Goal: Task Accomplishment & Management: Manage account settings

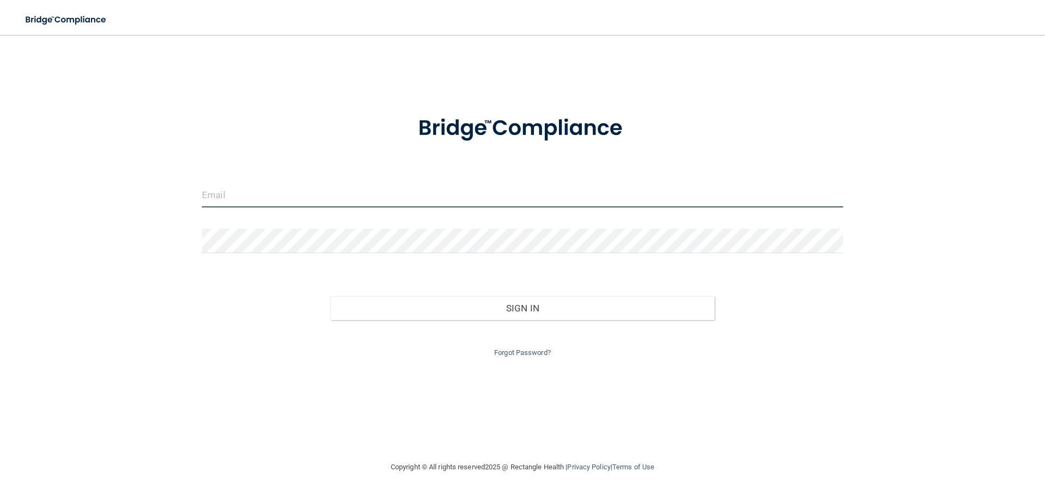
click at [272, 202] on input "email" at bounding box center [522, 195] width 641 height 24
type input "[EMAIL_ADDRESS][DOMAIN_NAME]"
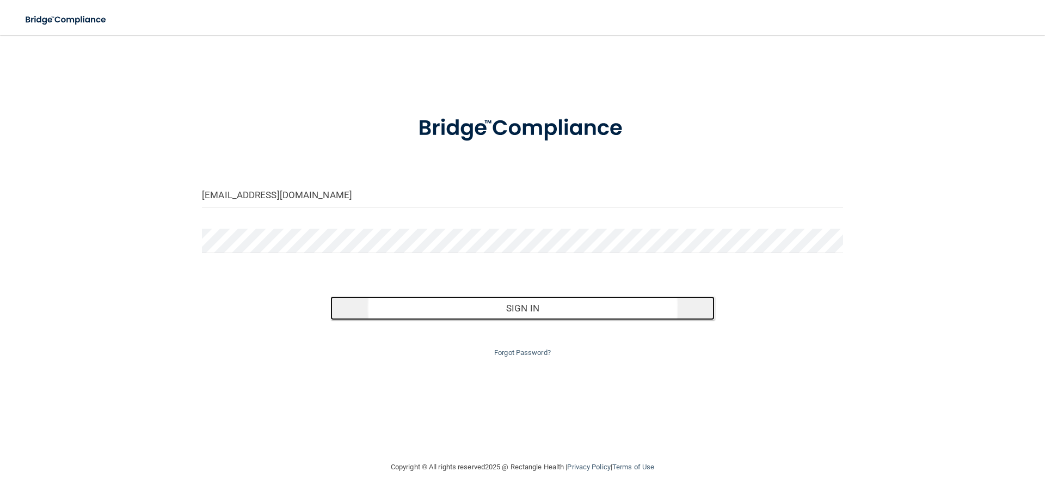
click at [525, 313] on button "Sign In" at bounding box center [522, 308] width 385 height 24
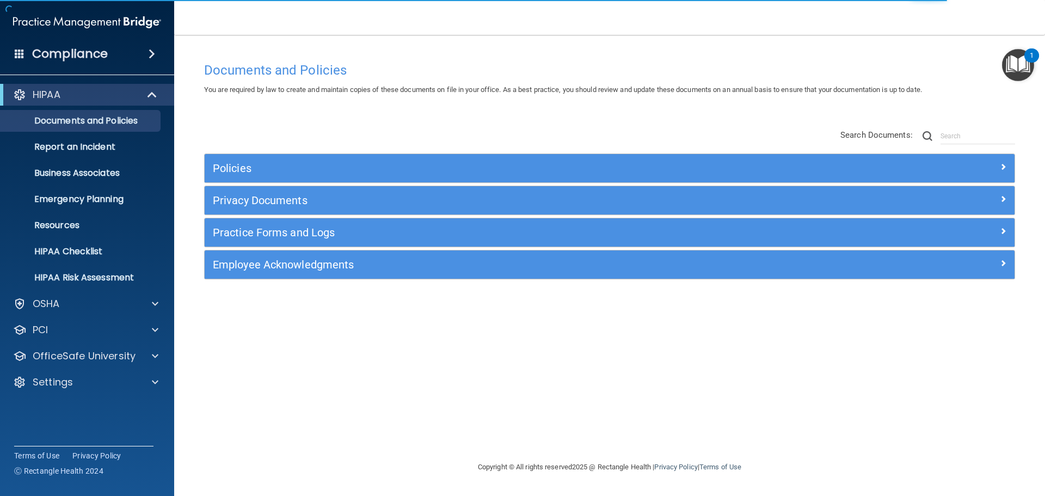
click at [1031, 57] on div "1" at bounding box center [1032, 63] width 4 height 14
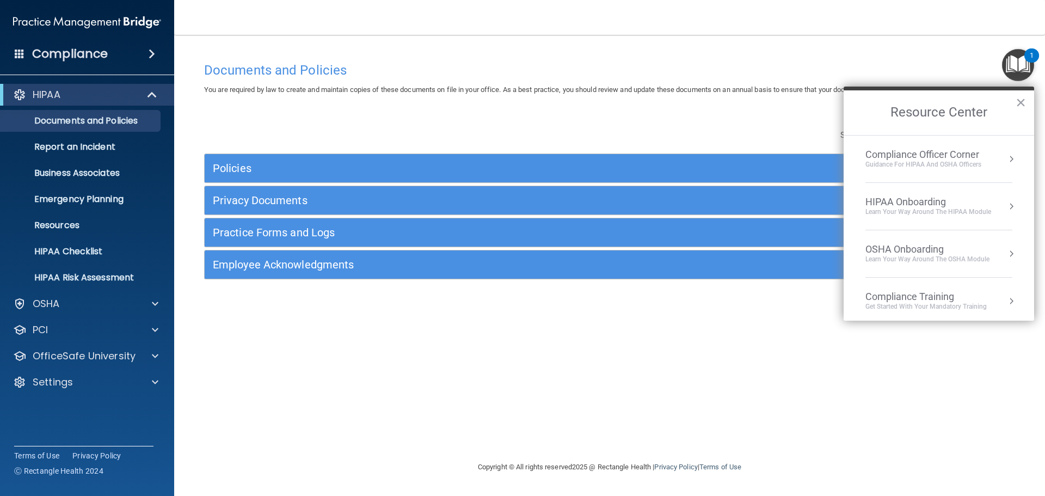
click at [450, 353] on div "Documents and Policies You are required by law to create and maintain copies of…" at bounding box center [609, 259] width 827 height 404
click at [36, 354] on p "OfficeSafe University" at bounding box center [84, 355] width 103 height 13
click at [64, 380] on p "HIPAA Training" at bounding box center [52, 382] width 90 height 11
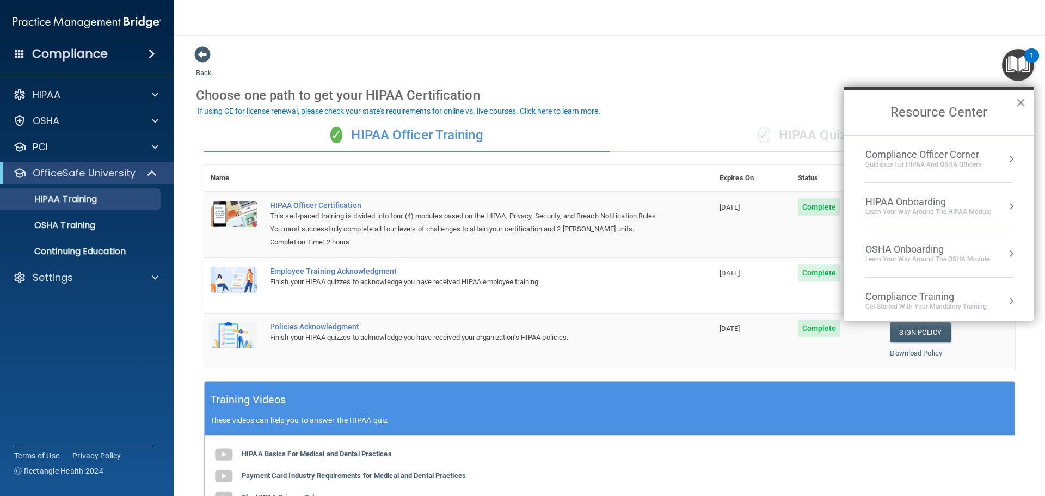
click at [1019, 103] on button "×" at bounding box center [1021, 102] width 10 height 17
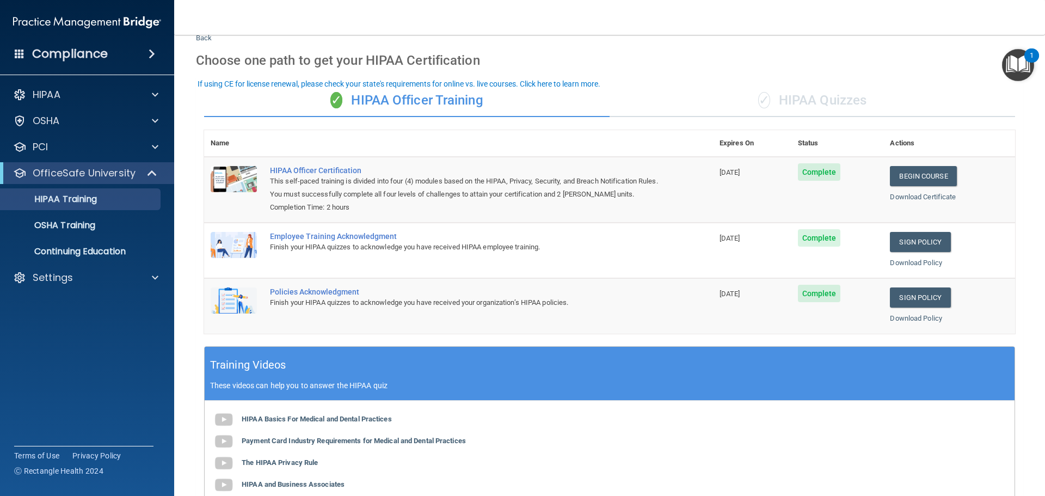
scroll to position [5, 0]
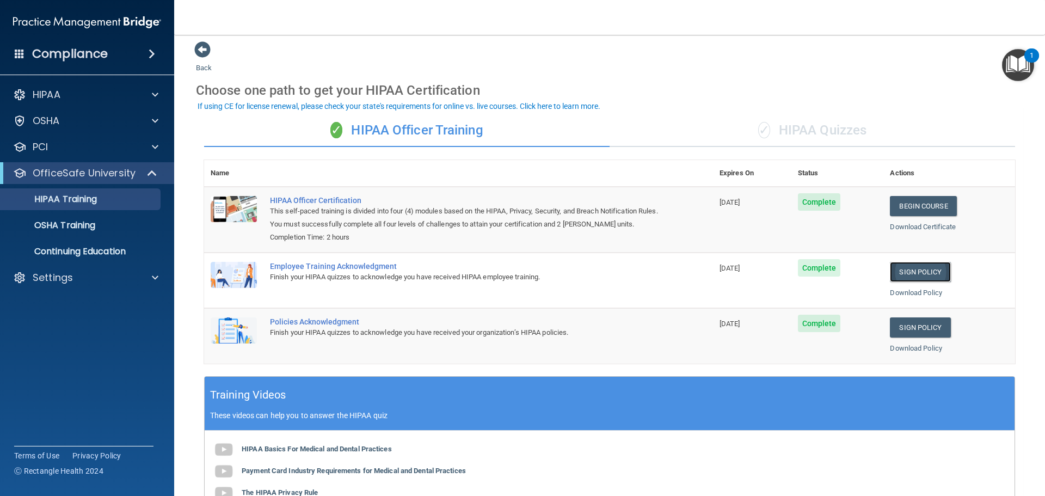
click at [917, 274] on link "Sign Policy" at bounding box center [920, 272] width 60 height 20
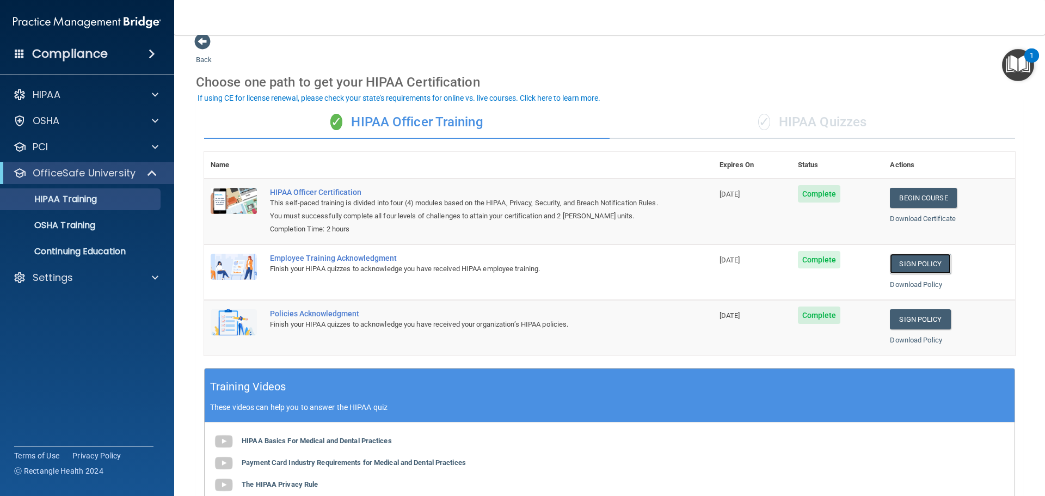
scroll to position [0, 0]
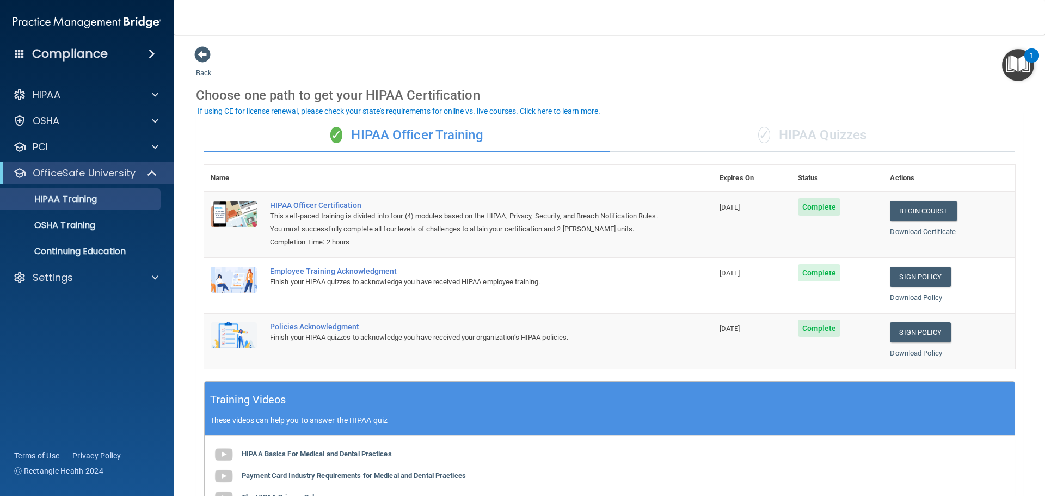
click at [150, 52] on span at bounding box center [152, 53] width 7 height 13
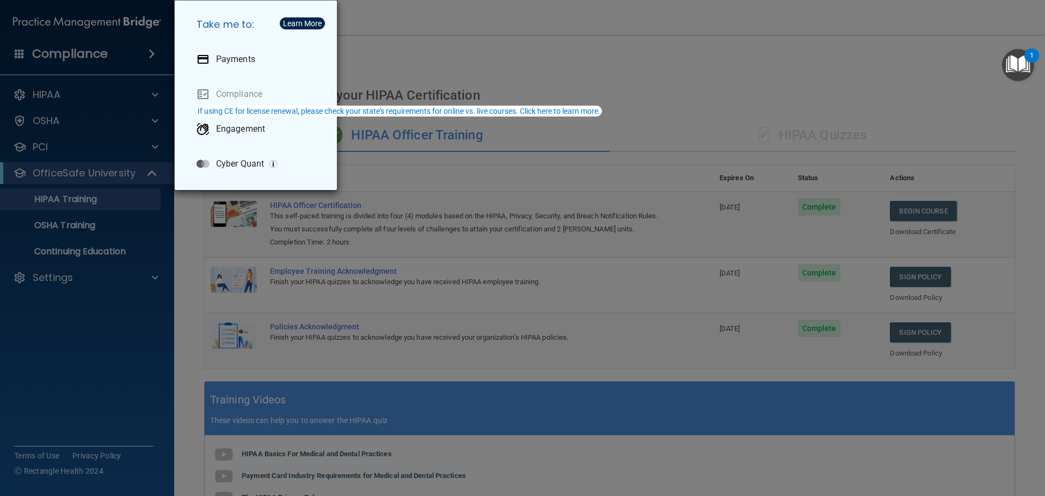
click at [374, 56] on div "Take me to: Payments Compliance Engagement Cyber Quant" at bounding box center [522, 248] width 1045 height 496
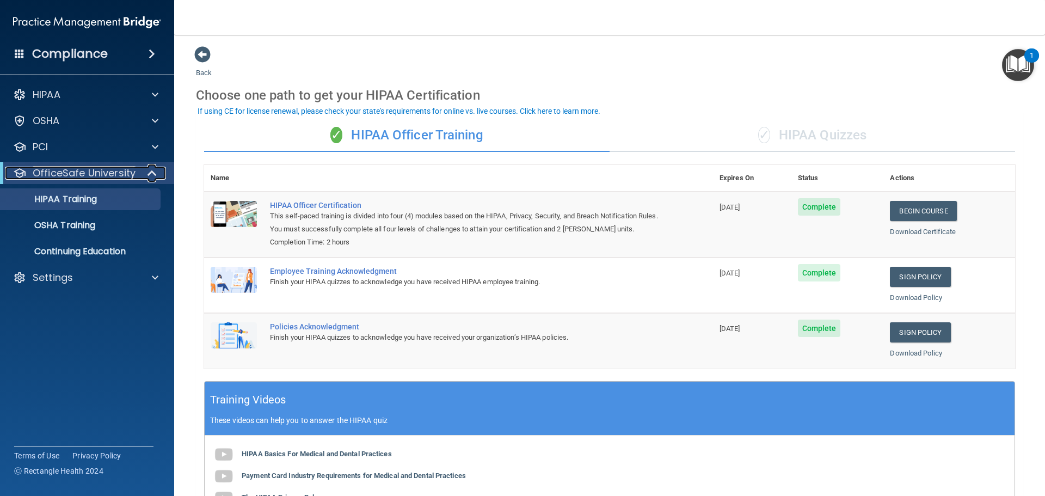
click at [65, 167] on p "OfficeSafe University" at bounding box center [84, 173] width 103 height 13
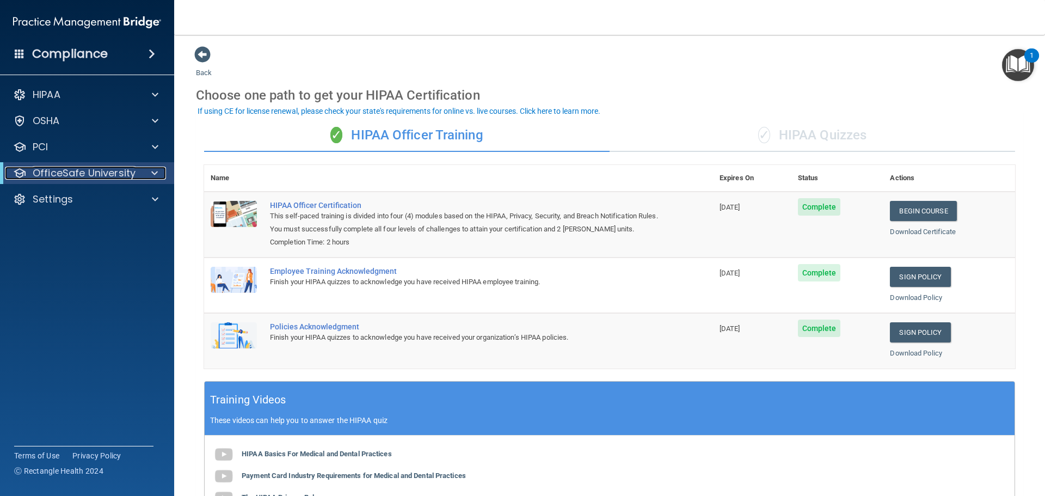
click at [65, 169] on p "OfficeSafe University" at bounding box center [84, 173] width 103 height 13
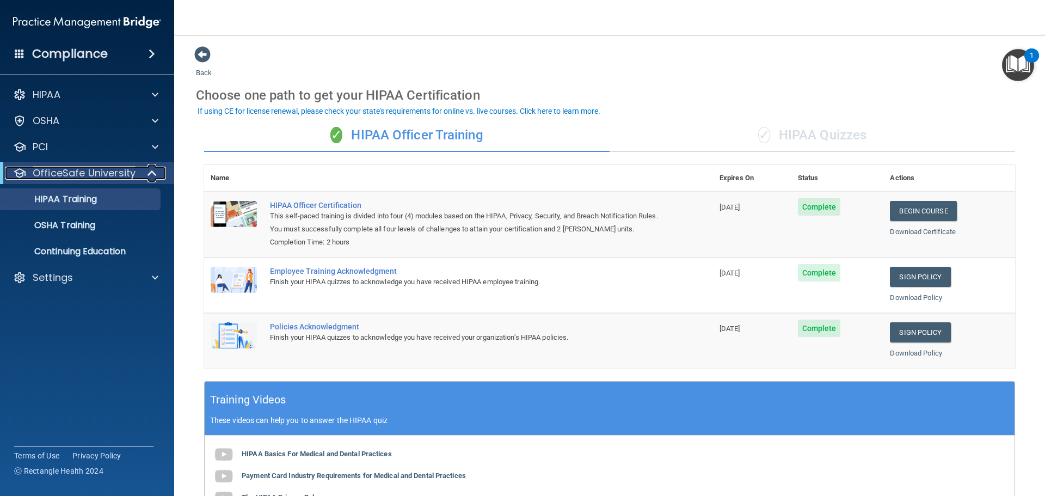
click at [65, 169] on p "OfficeSafe University" at bounding box center [84, 173] width 103 height 13
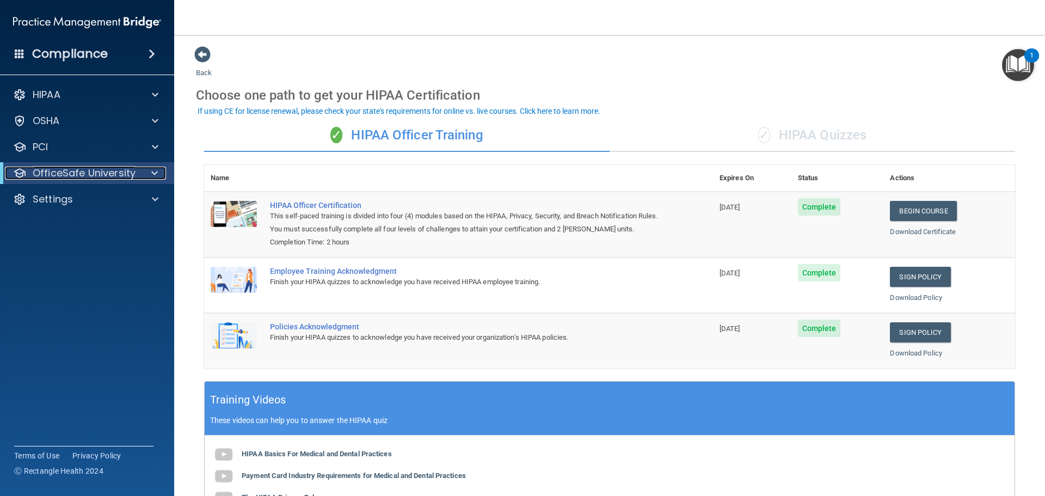
click at [155, 174] on span at bounding box center [154, 173] width 7 height 13
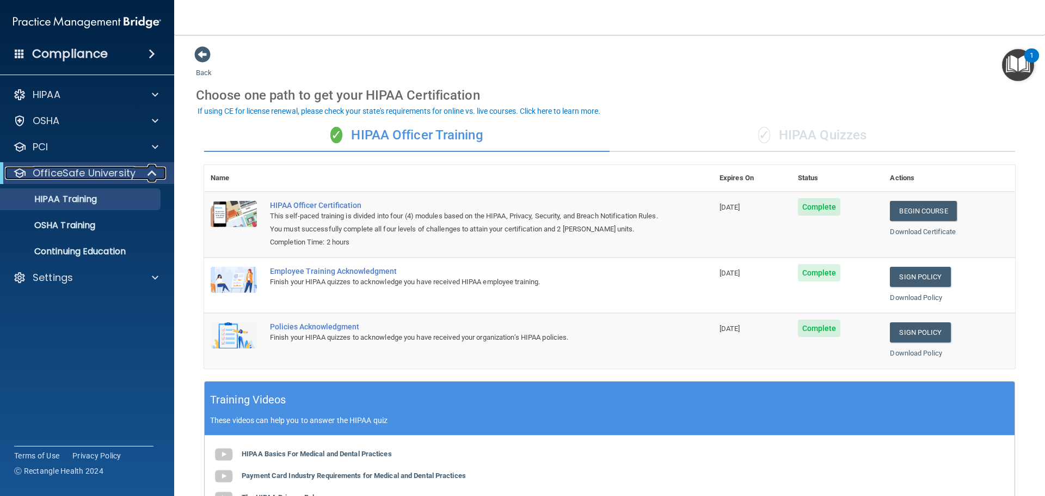
click at [155, 174] on span at bounding box center [153, 173] width 9 height 13
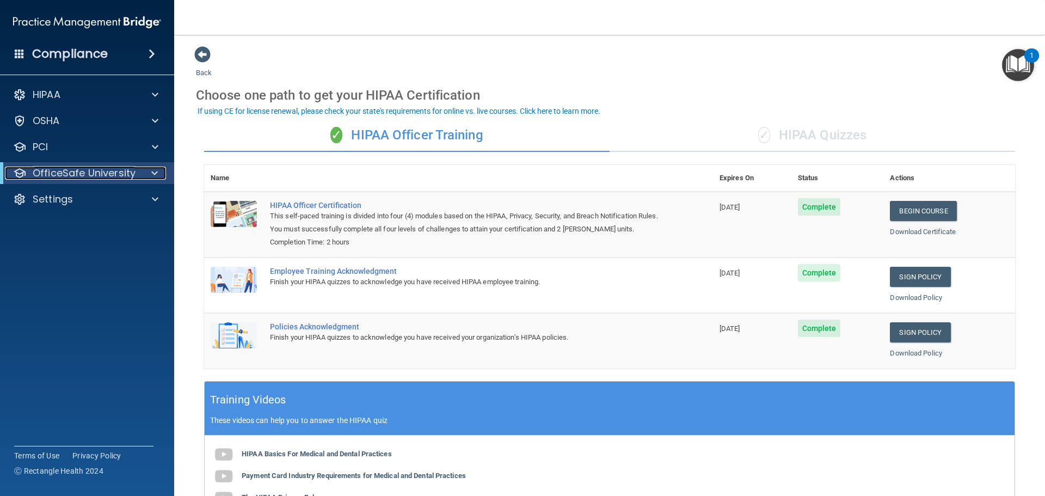
click at [155, 174] on span at bounding box center [154, 173] width 7 height 13
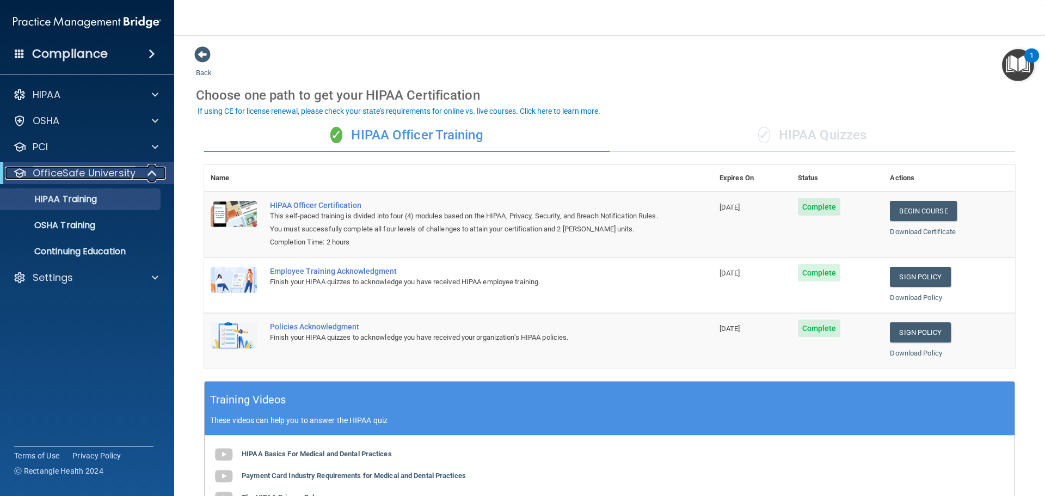
click at [155, 174] on span at bounding box center [153, 173] width 9 height 13
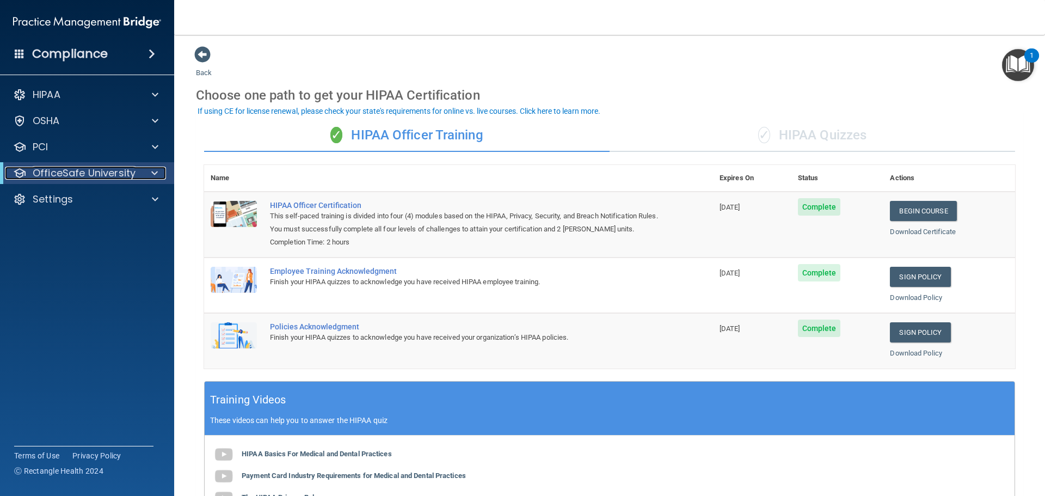
click at [155, 174] on span at bounding box center [154, 173] width 7 height 13
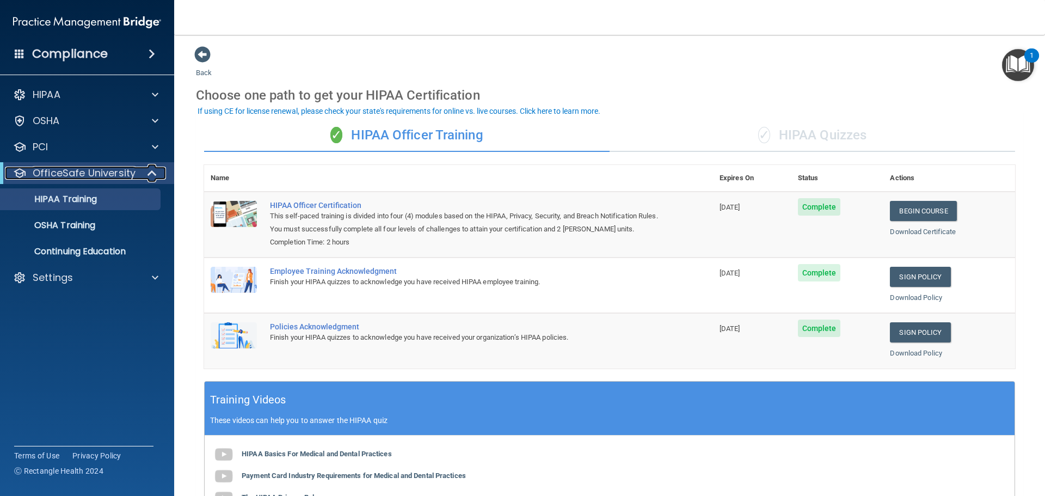
click at [155, 174] on span at bounding box center [153, 173] width 9 height 13
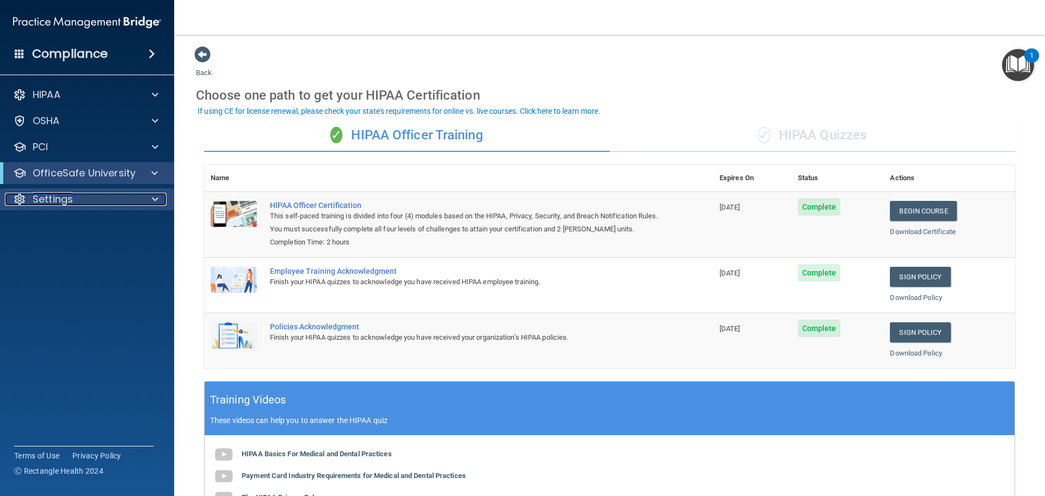
click at [56, 198] on p "Settings" at bounding box center [53, 199] width 40 height 13
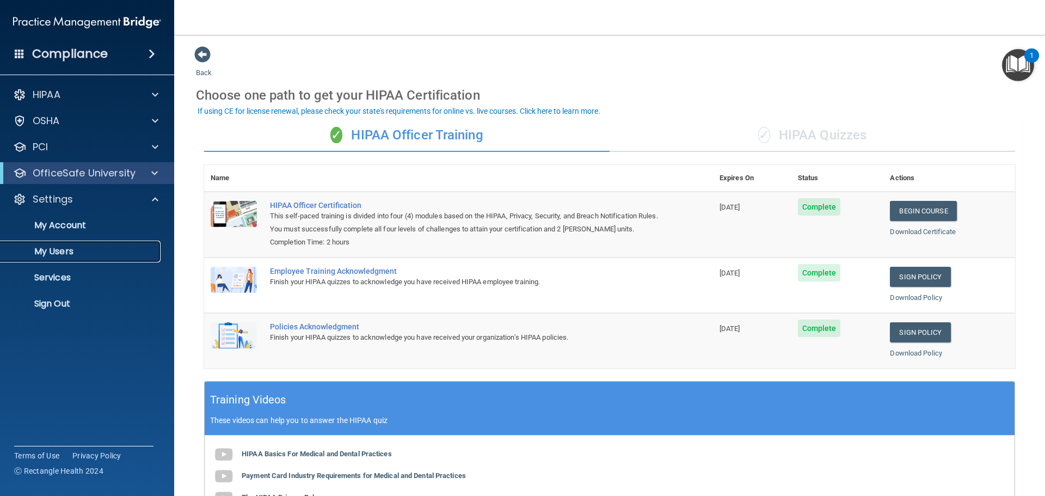
click at [64, 251] on p "My Users" at bounding box center [81, 251] width 149 height 11
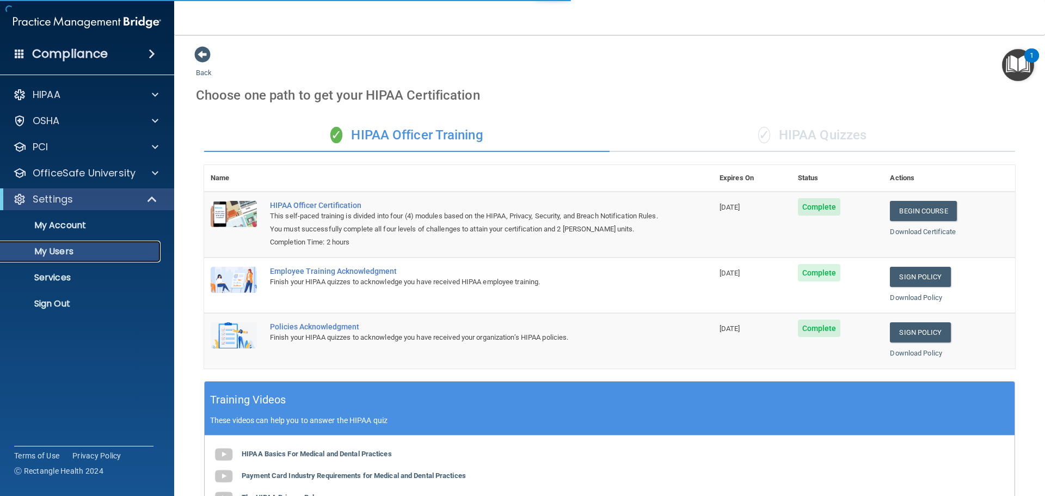
select select "20"
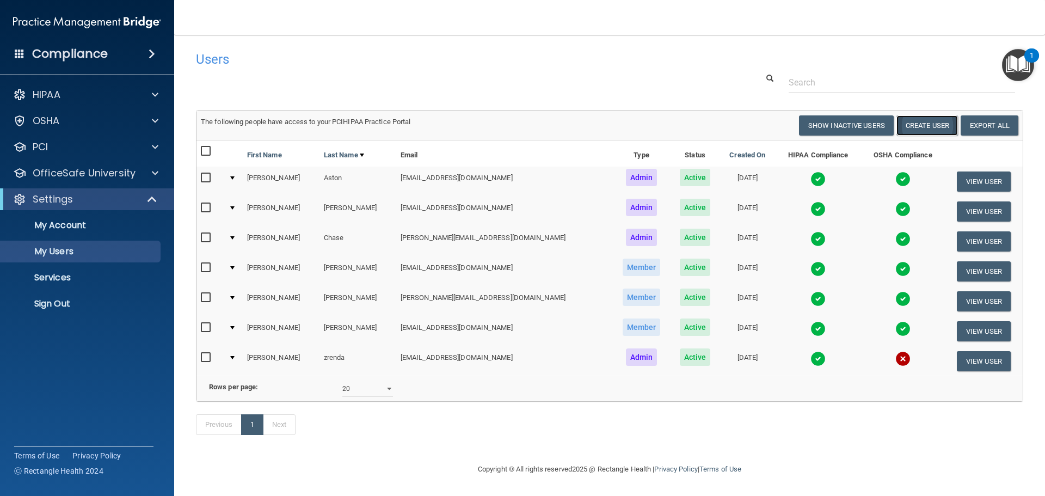
click at [918, 124] on button "Create User" at bounding box center [927, 125] width 62 height 20
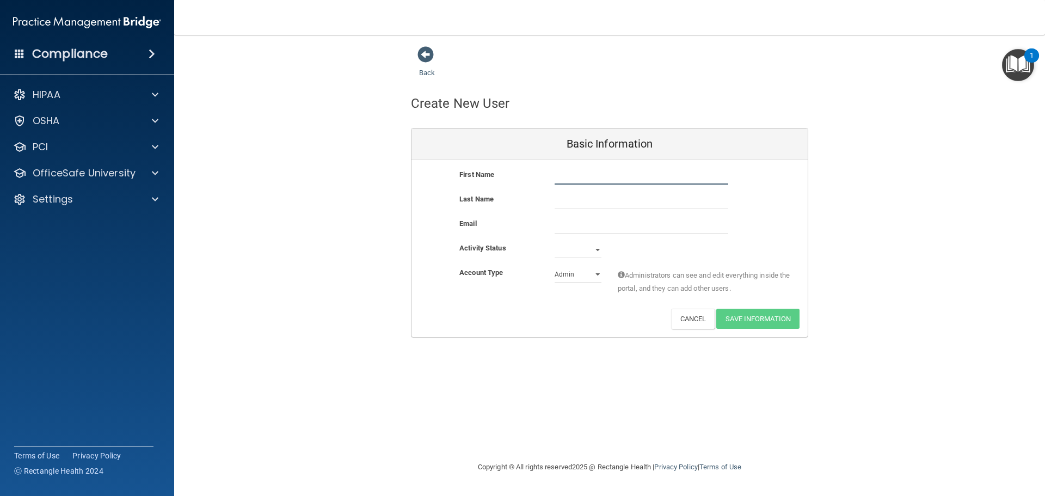
click at [600, 178] on input "text" at bounding box center [642, 176] width 174 height 16
type input "sandra"
click at [571, 200] on input "text" at bounding box center [642, 201] width 174 height 16
type input "lujan"
click at [571, 223] on input "email" at bounding box center [642, 225] width 174 height 16
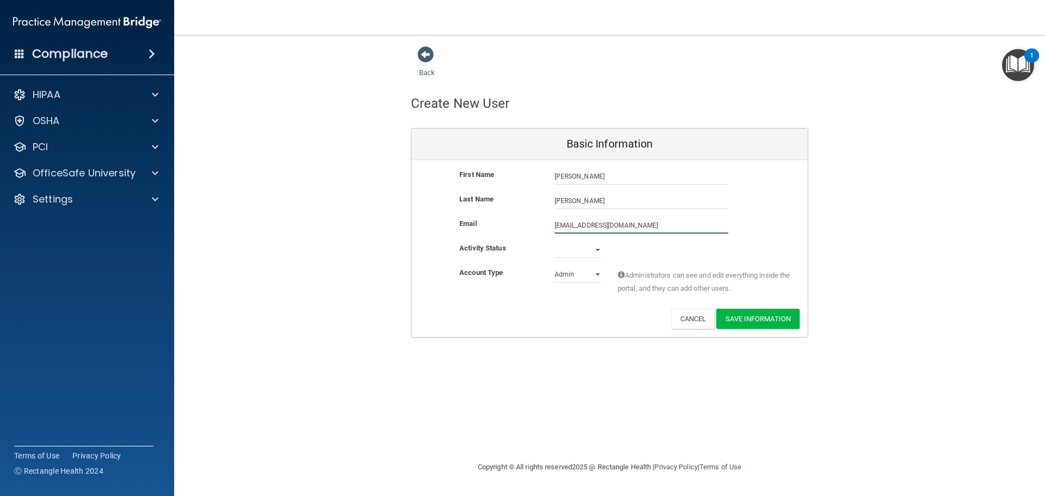
type input "Sandraleelujan12@gmail.com"
click at [595, 250] on select "Active Inactive" at bounding box center [578, 252] width 47 height 16
select select "active"
click at [555, 242] on select "Active Inactive" at bounding box center [578, 250] width 47 height 16
click at [597, 273] on select "Admin Member" at bounding box center [578, 274] width 47 height 16
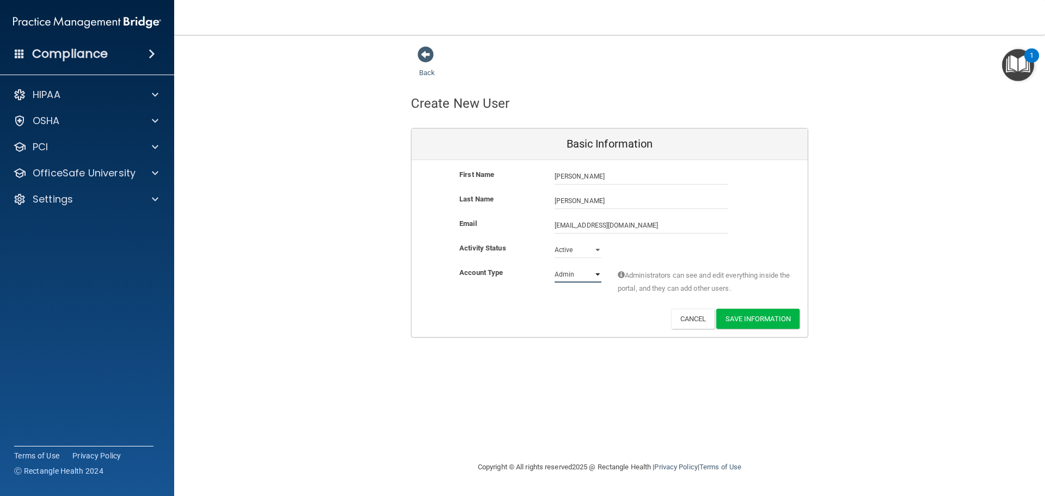
click at [597, 273] on select "Admin Member" at bounding box center [578, 274] width 47 height 16
select select "practice_member"
click at [555, 266] on select "Admin Member" at bounding box center [578, 274] width 47 height 16
click at [748, 322] on button "Save Information" at bounding box center [757, 319] width 83 height 20
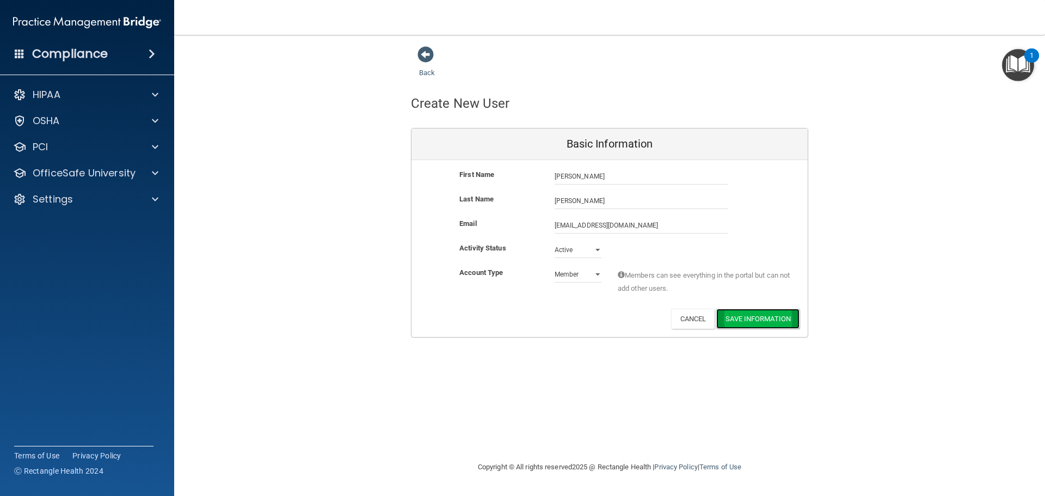
click at [748, 322] on div "Back Create New User Basic Information First Name sandra lujan sandra Last Name…" at bounding box center [609, 248] width 827 height 404
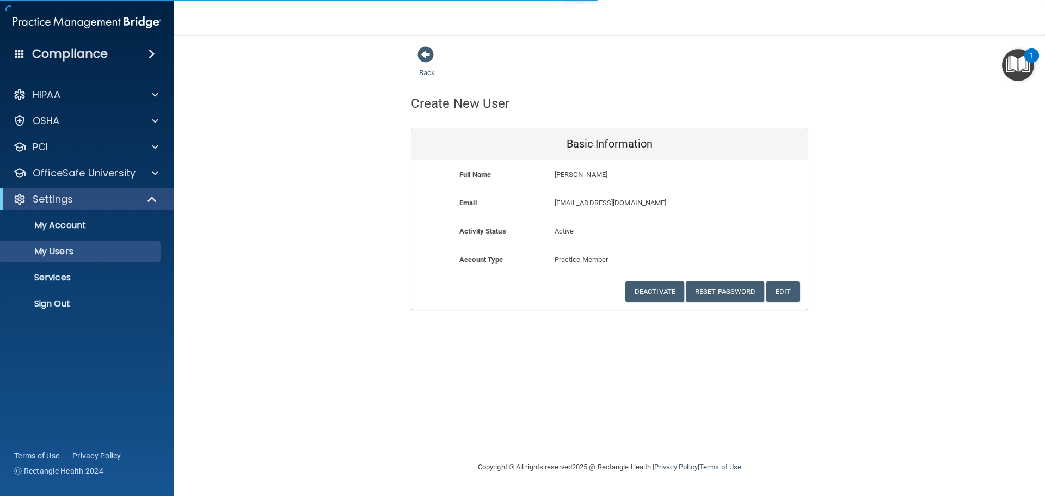
select select "20"
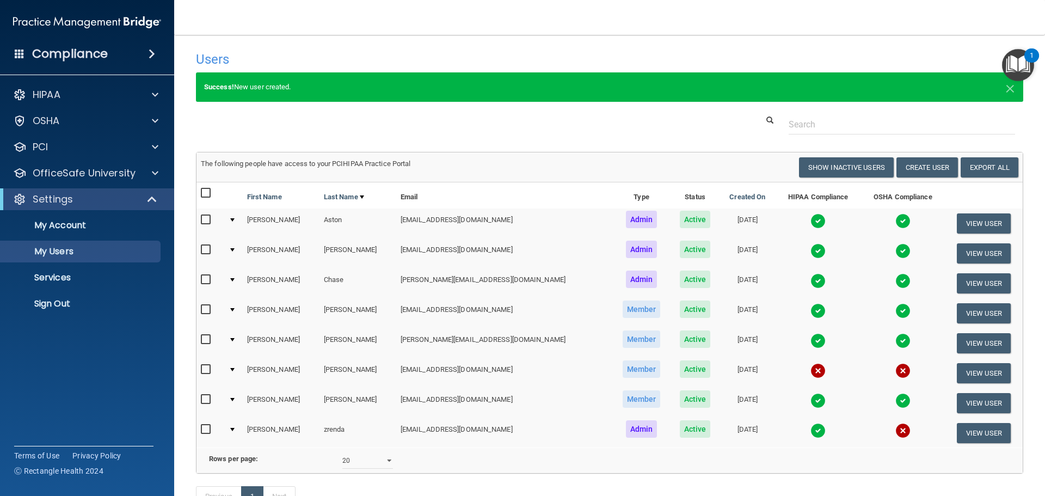
click at [206, 368] on input "checkbox" at bounding box center [207, 369] width 13 height 9
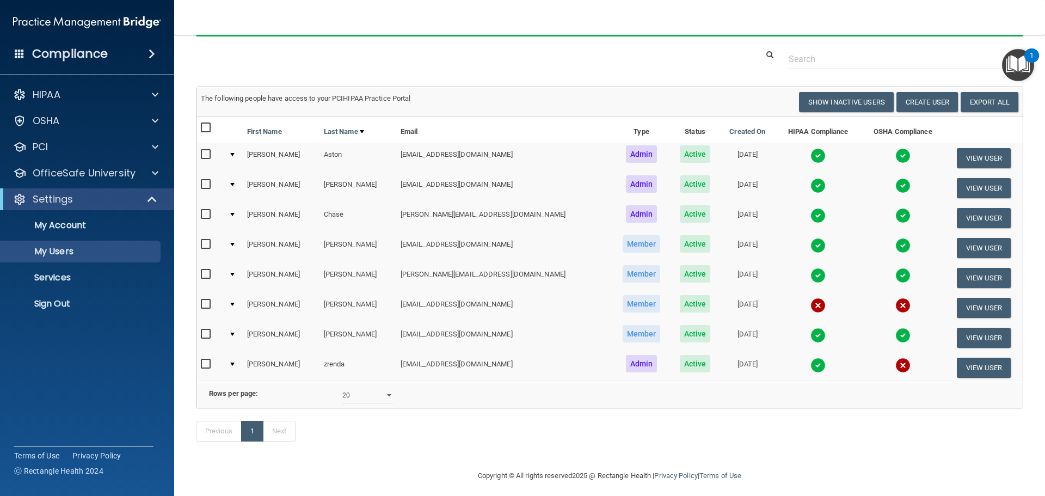
scroll to position [87, 0]
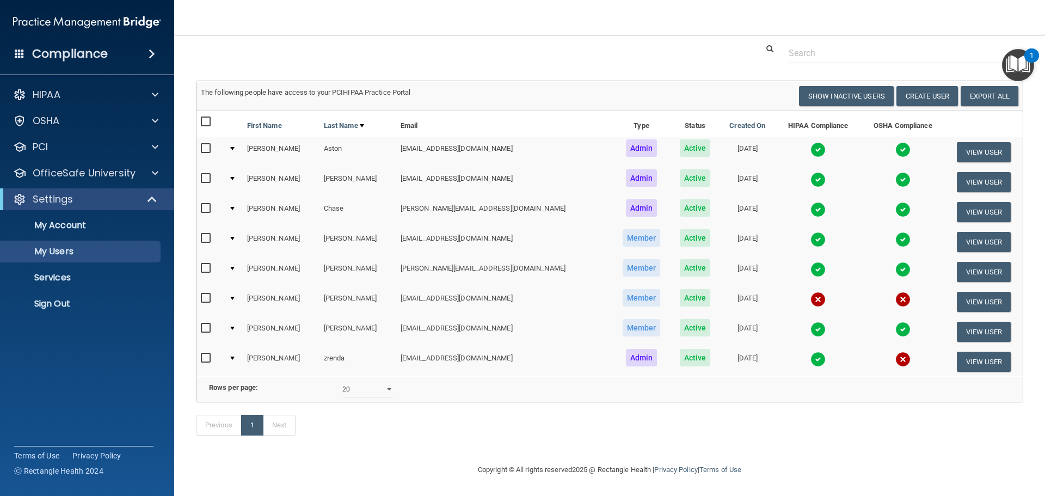
click at [208, 294] on input "checkbox" at bounding box center [207, 298] width 13 height 9
click at [204, 294] on input "checkbox" at bounding box center [207, 298] width 13 height 9
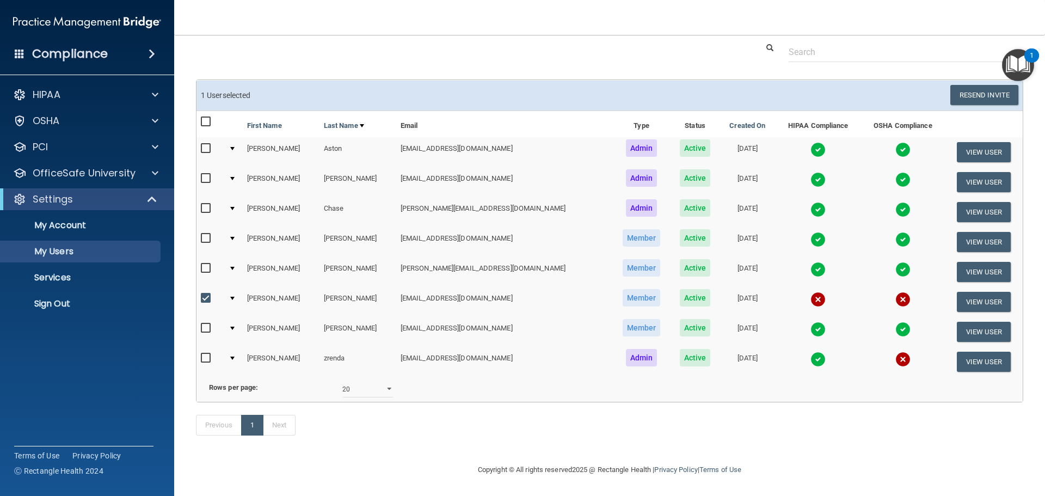
click at [204, 294] on input "checkbox" at bounding box center [207, 298] width 13 height 9
checkbox input "false"
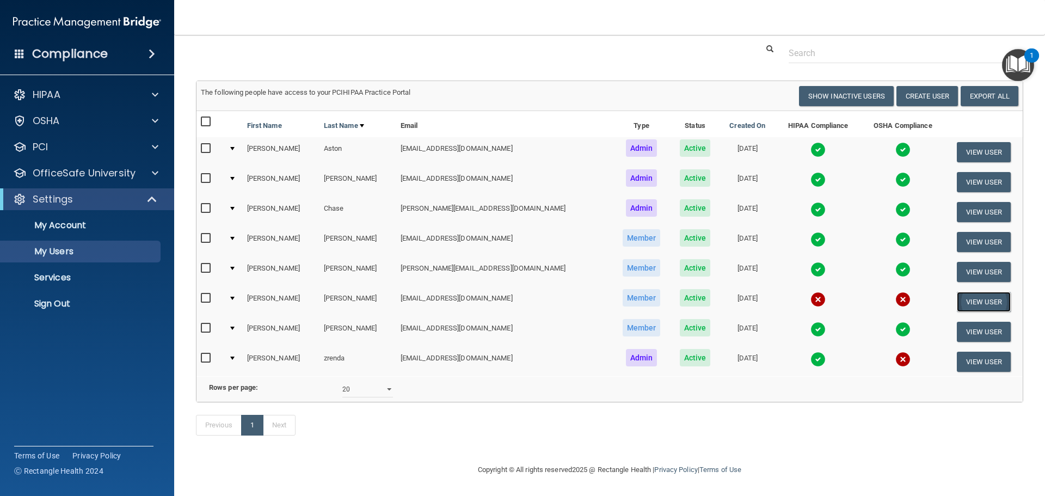
click at [969, 292] on button "View User" at bounding box center [984, 302] width 54 height 20
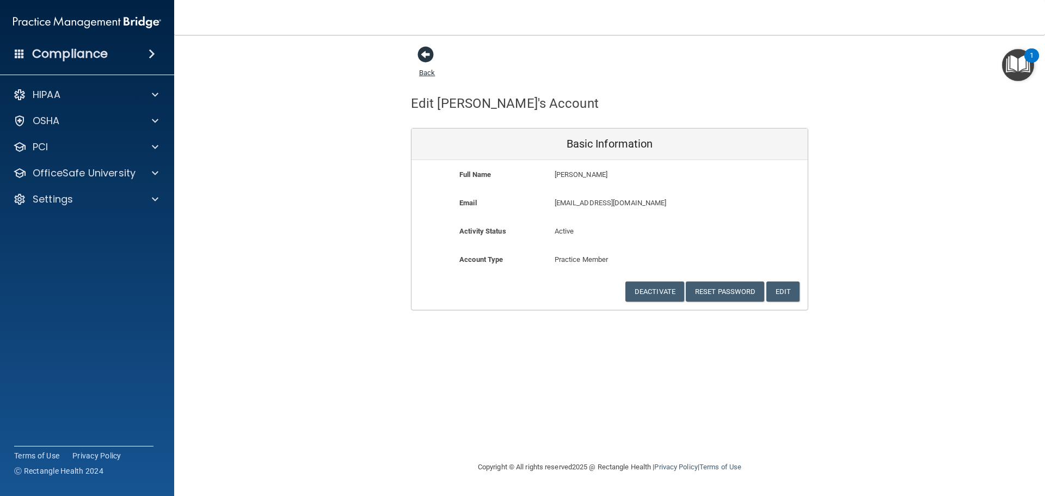
click at [426, 53] on span at bounding box center [425, 54] width 16 height 16
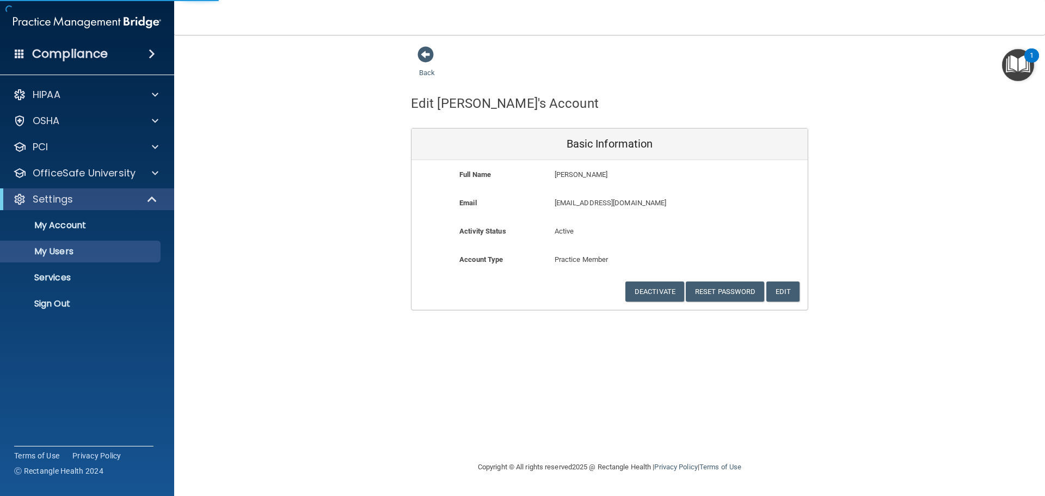
select select "20"
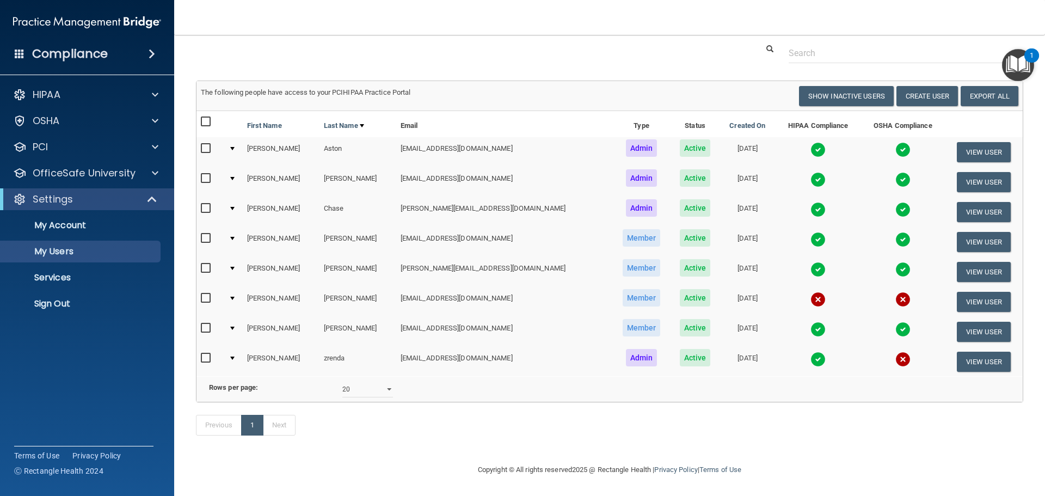
scroll to position [88, 0]
click at [208, 294] on input "checkbox" at bounding box center [207, 298] width 13 height 9
checkbox input "true"
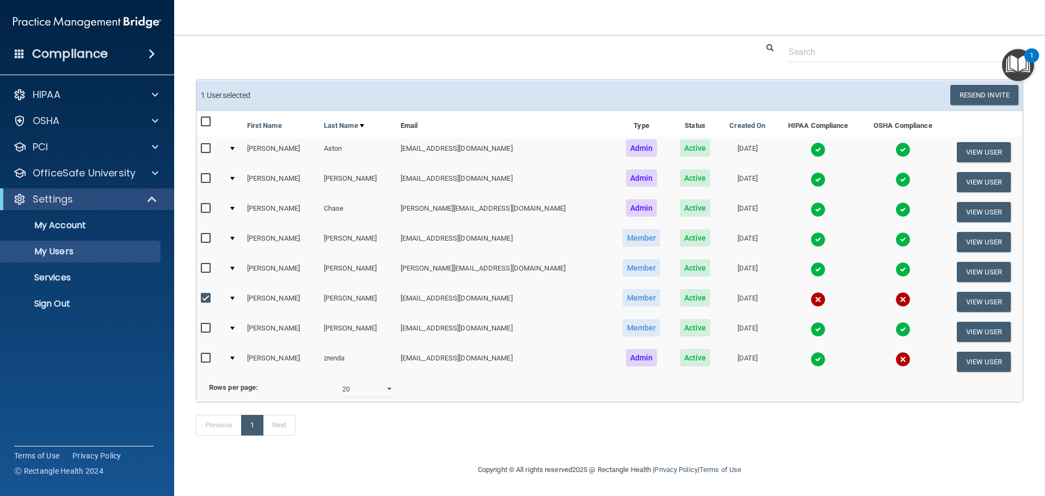
click at [204, 354] on input "checkbox" at bounding box center [207, 358] width 13 height 9
checkbox input "true"
click at [970, 85] on button "Resend Invite" at bounding box center [984, 95] width 68 height 20
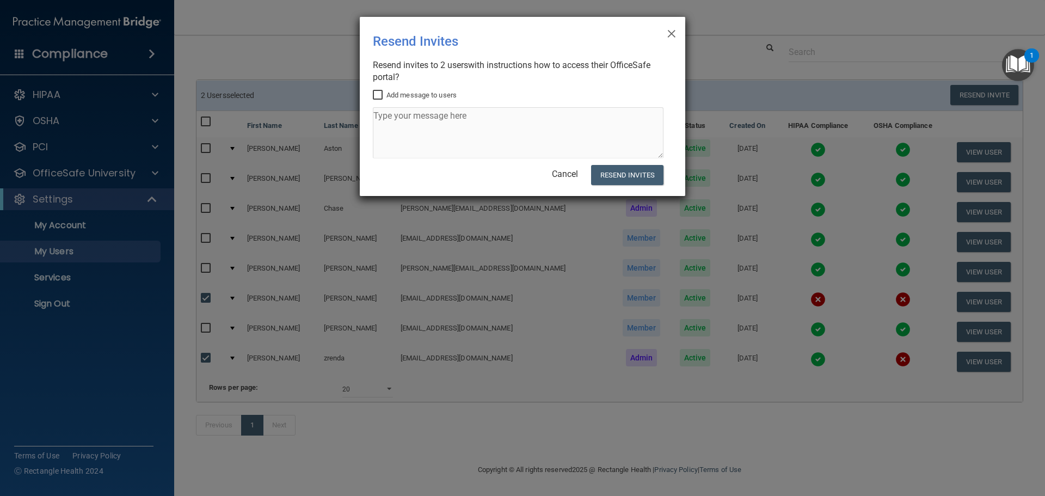
click at [377, 94] on input "Add message to users" at bounding box center [379, 95] width 13 height 9
checkbox input "true"
click at [401, 125] on textarea at bounding box center [518, 132] width 291 height 51
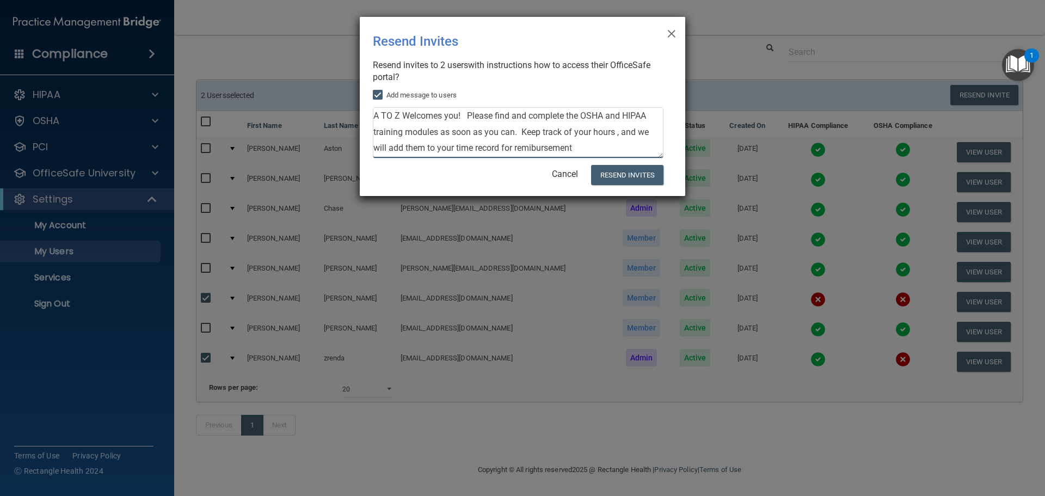
click at [523, 146] on textarea "A TO Z Welcomes you! Please find and complete the OSHA and HIPAA training modul…" at bounding box center [518, 132] width 291 height 51
type textarea "A TO Z Welcomes you! Please find and complete the OSHA and HIPAA training modul…"
click at [633, 174] on button "Resend Invites" at bounding box center [627, 175] width 72 height 20
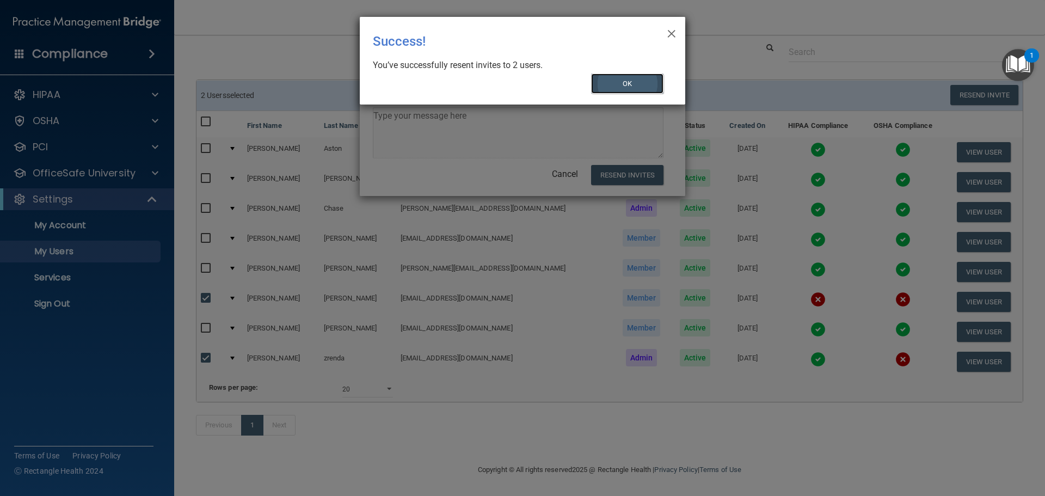
click at [623, 79] on button "OK" at bounding box center [627, 83] width 73 height 20
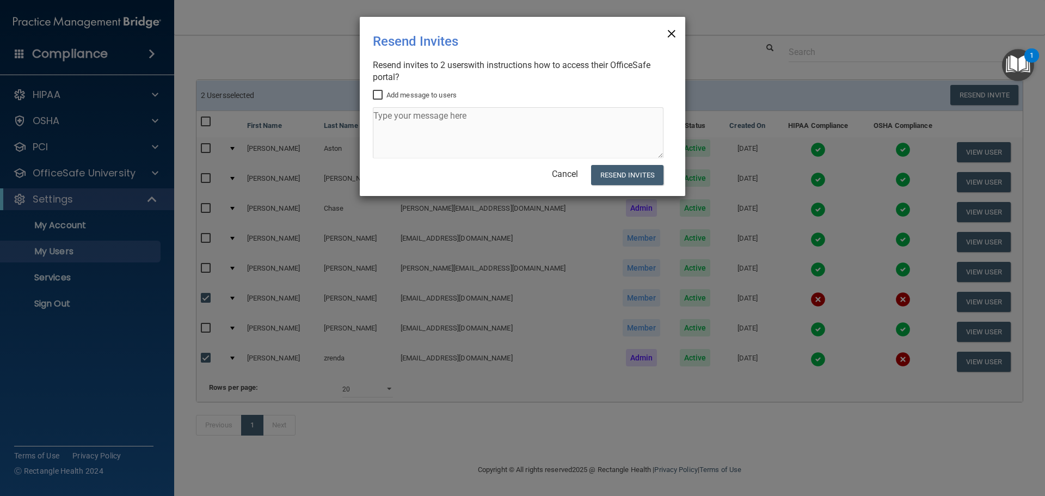
click at [674, 34] on span "×" at bounding box center [672, 32] width 10 height 22
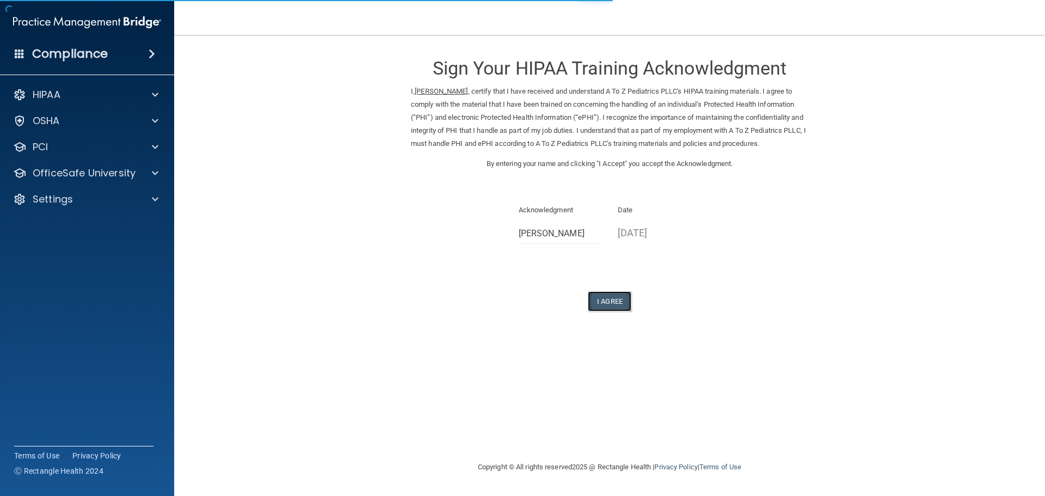
click at [610, 299] on button "I Agree" at bounding box center [610, 301] width 44 height 20
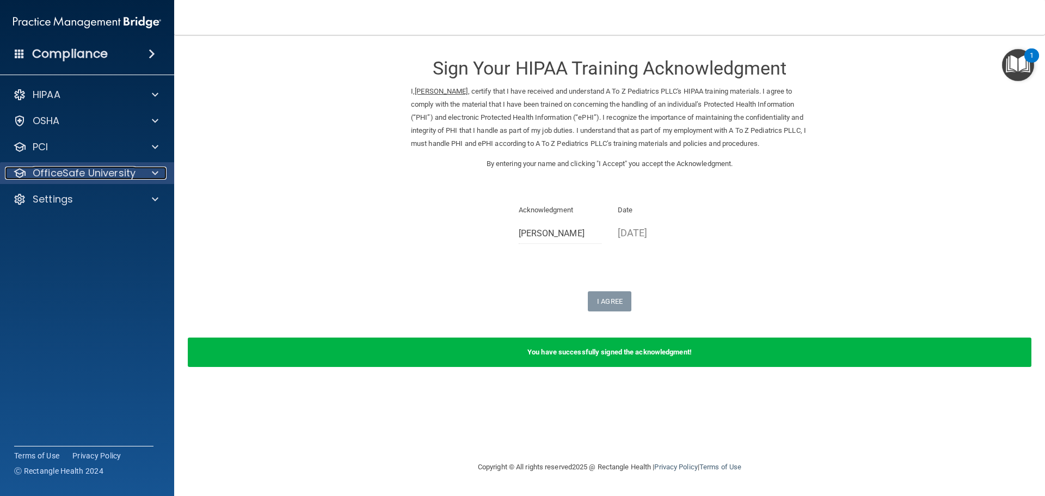
click at [82, 173] on p "OfficeSafe University" at bounding box center [84, 173] width 103 height 13
click at [88, 174] on p "OfficeSafe University" at bounding box center [84, 173] width 103 height 13
